Goal: Navigation & Orientation: Find specific page/section

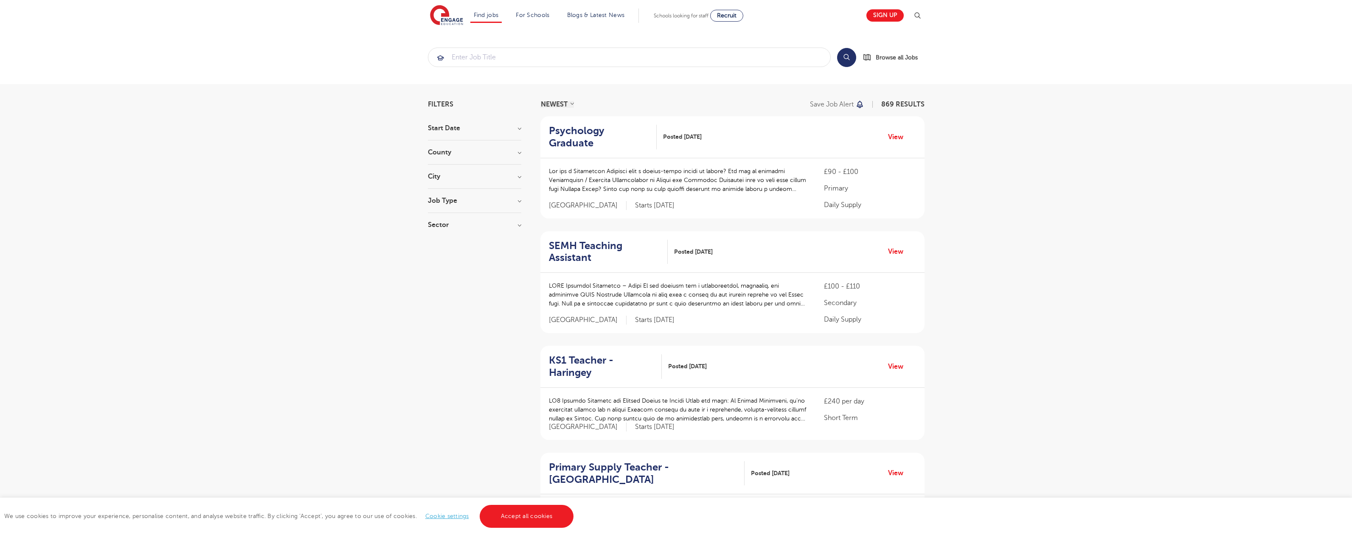
click at [526, 517] on link "Accept all cookies" at bounding box center [527, 516] width 94 height 23
